Goal: Book appointment/travel/reservation

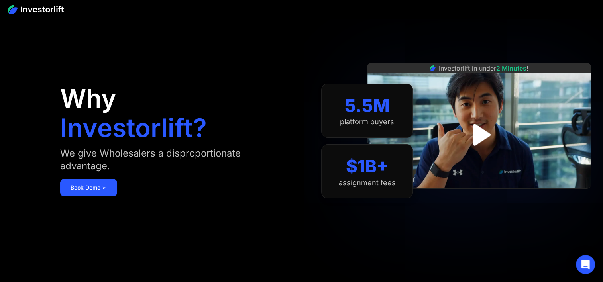
click at [49, 12] on img at bounding box center [36, 10] width 56 height 10
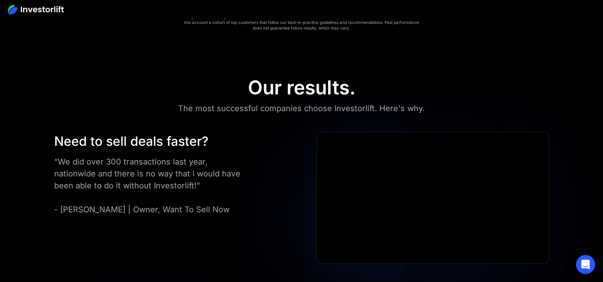
scroll to position [1699, 0]
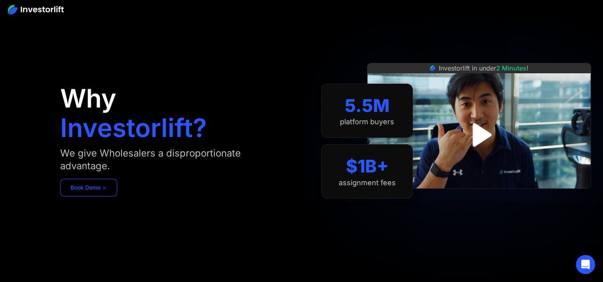
click at [105, 187] on link "Book Demo ➢" at bounding box center [88, 188] width 57 height 18
